Goal: Task Accomplishment & Management: Manage account settings

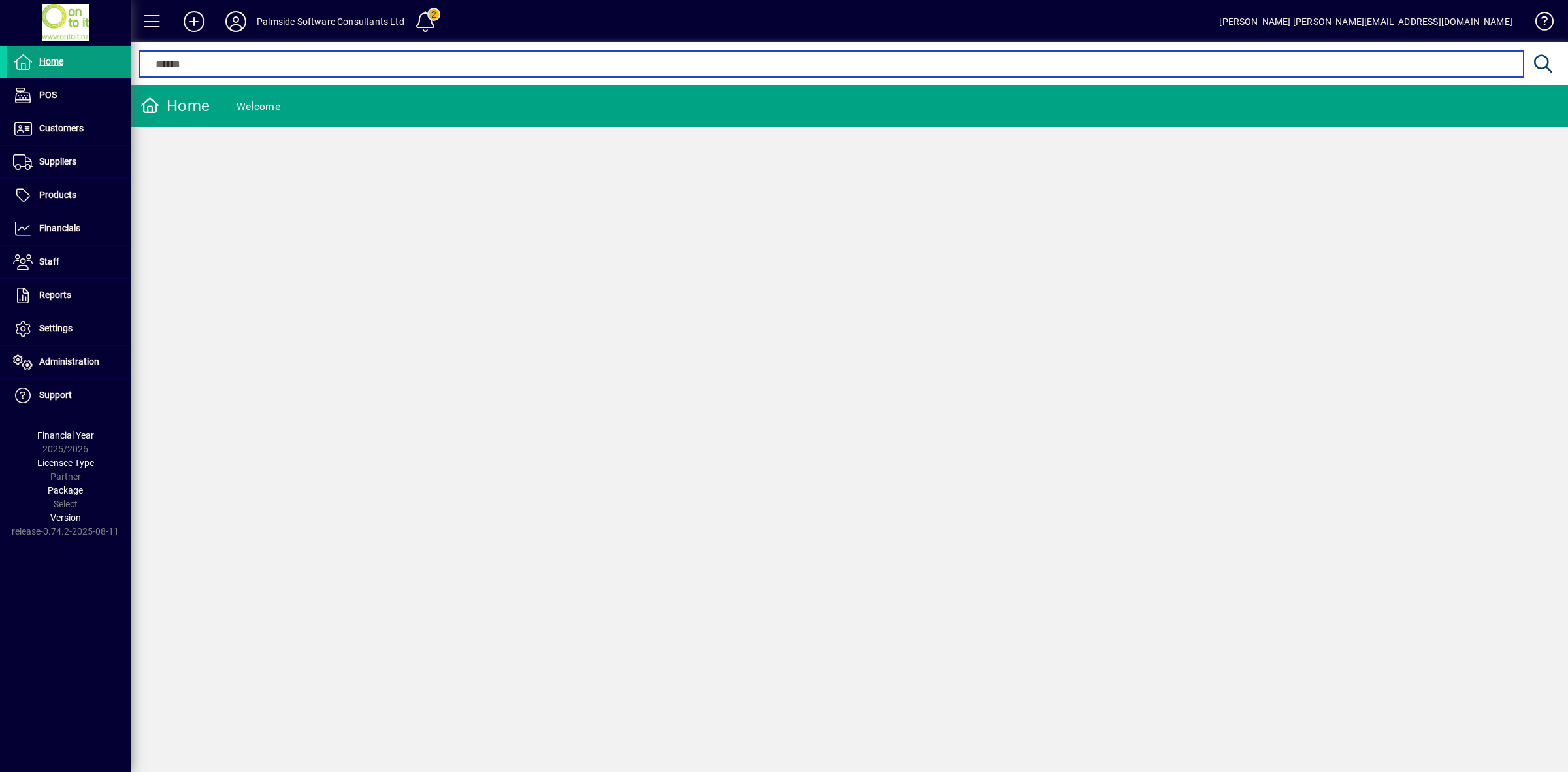
click at [341, 71] on input "text" at bounding box center [831, 64] width 1365 height 15
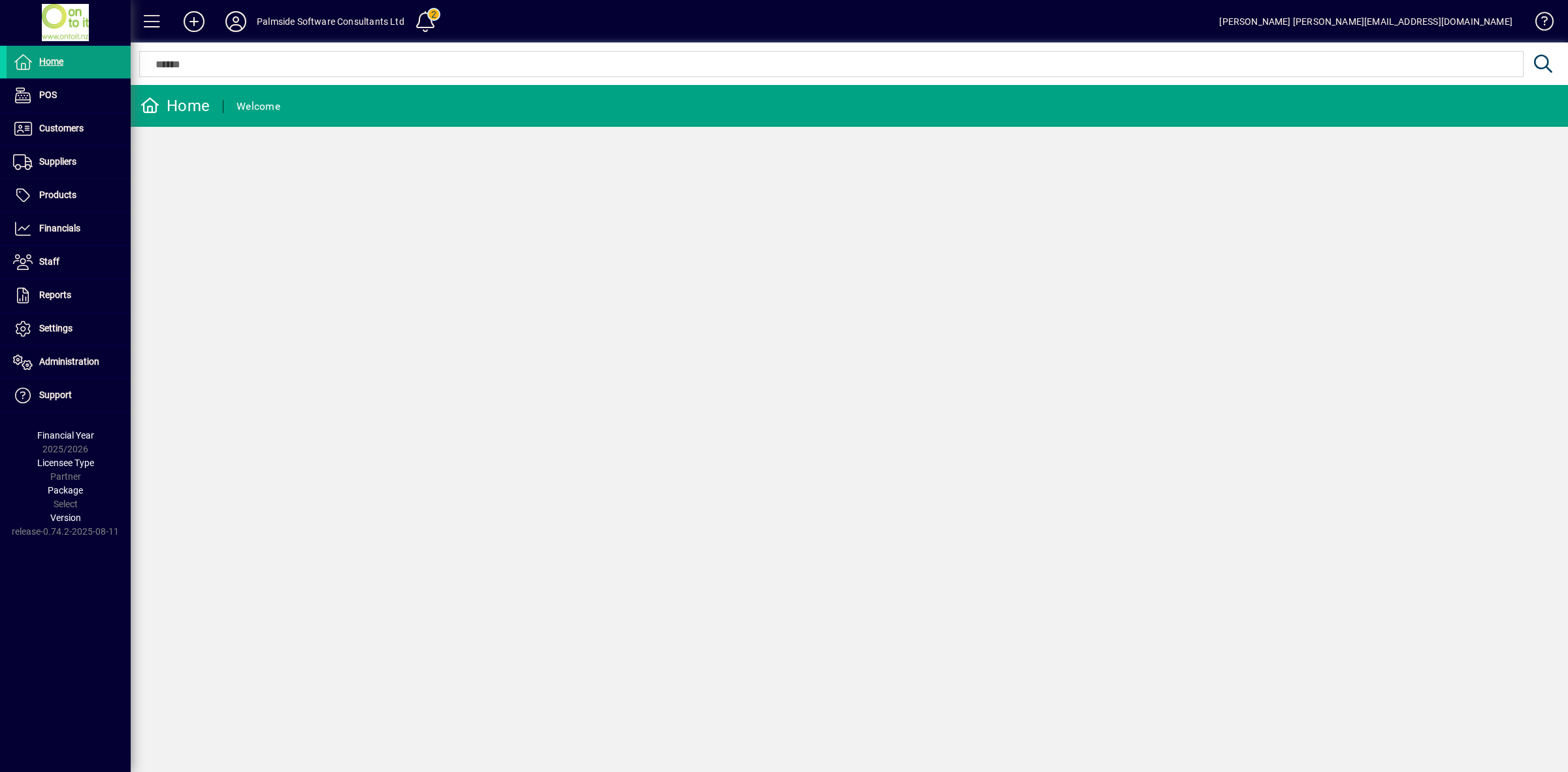
click at [612, 389] on div "Home Welcome" at bounding box center [849, 428] width 1438 height 686
click at [75, 322] on span at bounding box center [68, 328] width 124 height 32
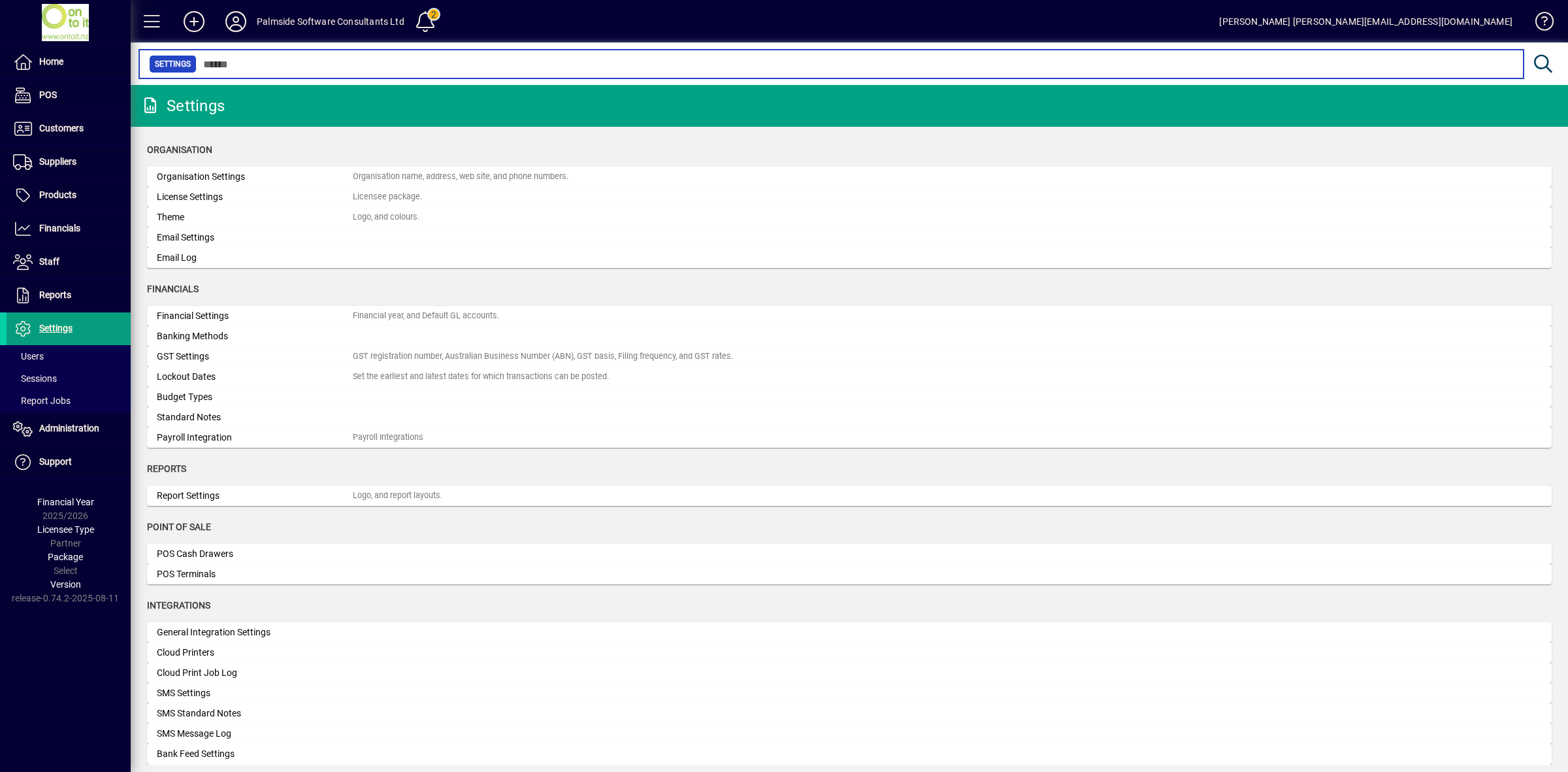
click at [257, 62] on input "text" at bounding box center [855, 64] width 1317 height 18
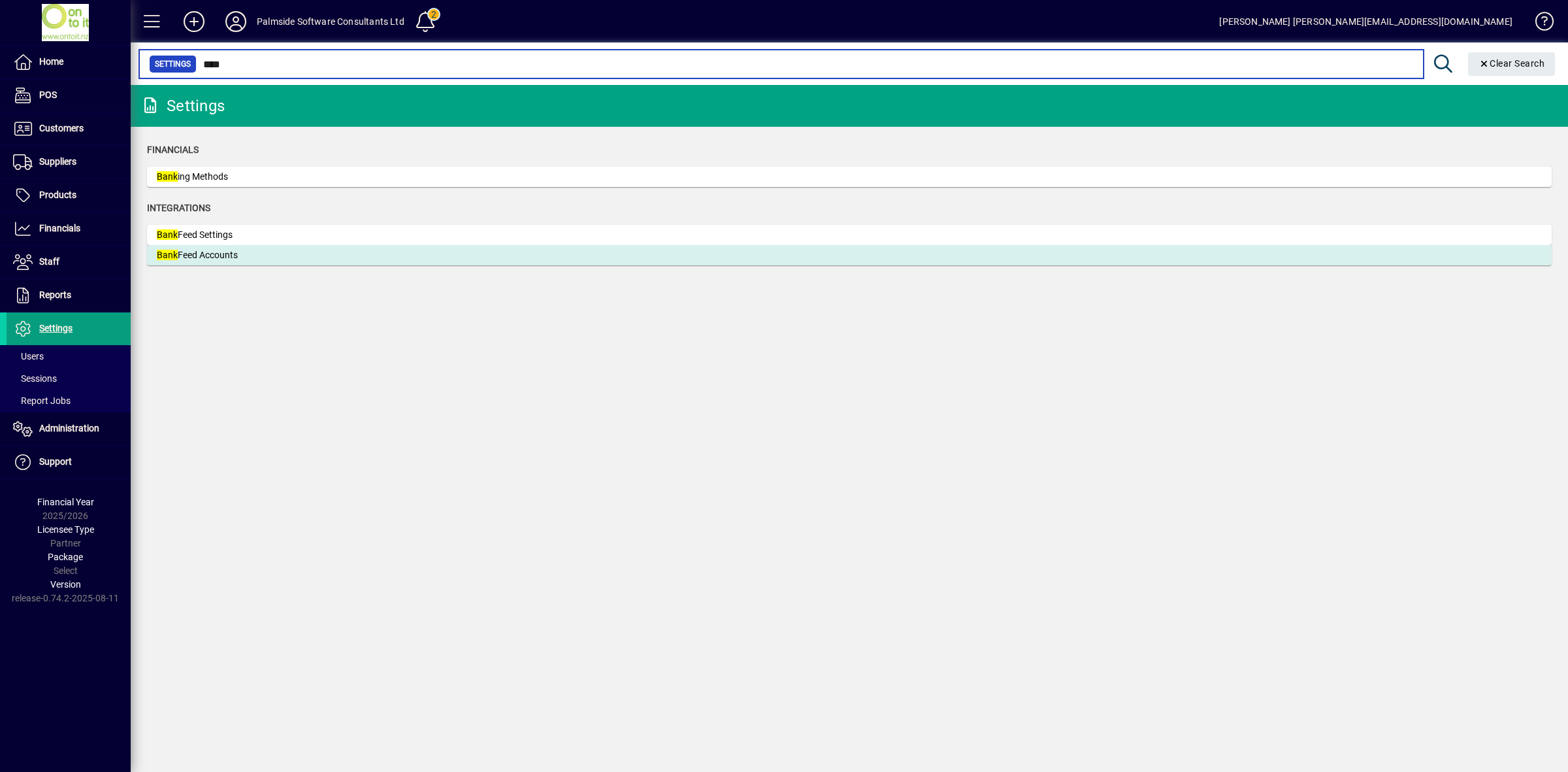
type input "****"
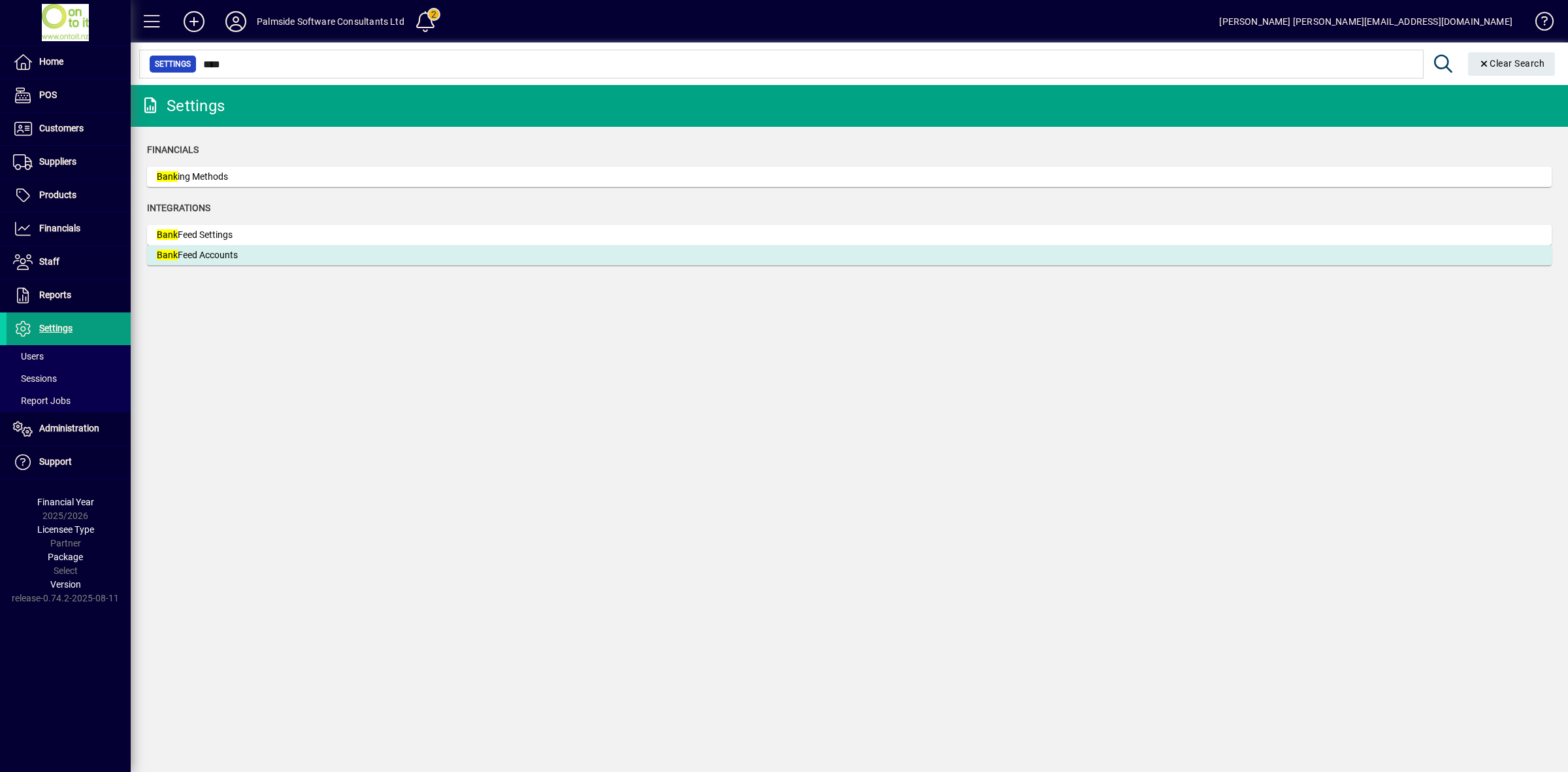
click at [216, 253] on div "Bank Feed Accounts" at bounding box center [255, 255] width 196 height 14
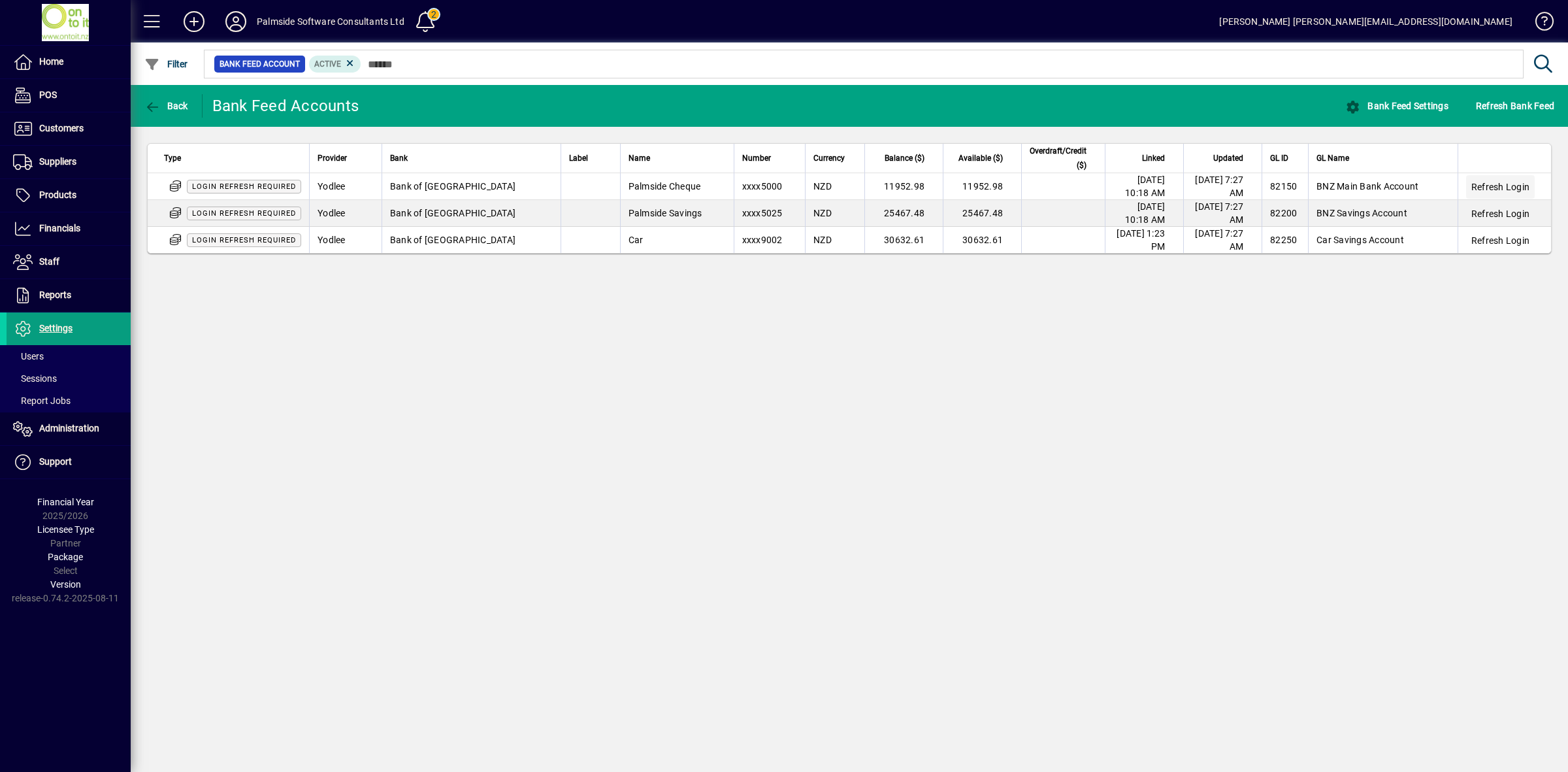
click at [1489, 180] on span at bounding box center [1501, 187] width 69 height 32
